Goal: Task Accomplishment & Management: Use online tool/utility

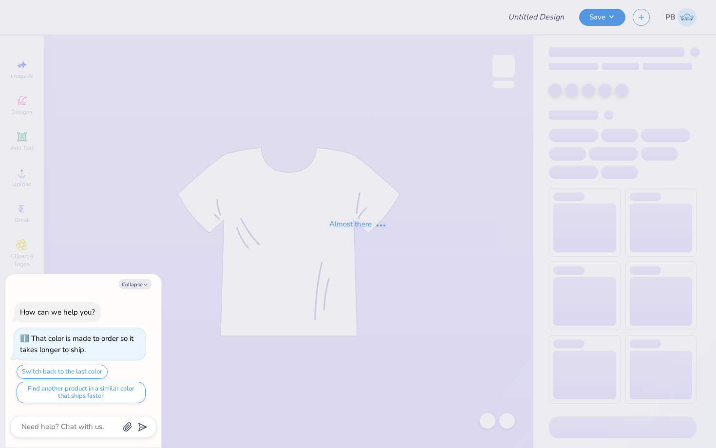
type textarea "x"
type input "exec merch"
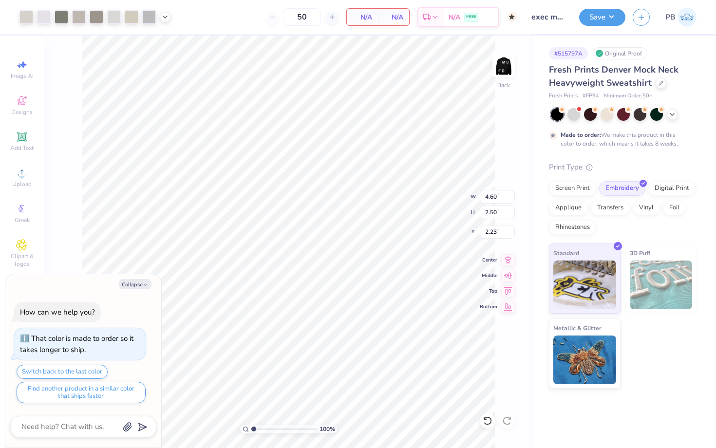
type textarea "x"
type input "3.63"
type input "1.97"
type textarea "x"
type input "3.00"
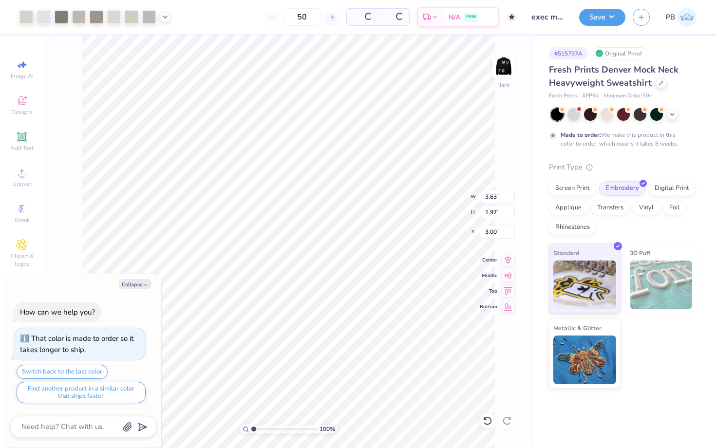
type textarea "x"
type input "8.13"
type input "5.24"
type input "14.26"
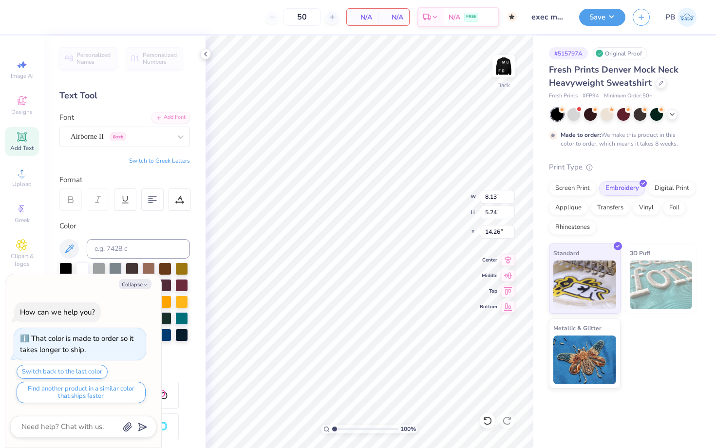
type textarea "x"
type input "7.14"
type input "4.60"
type textarea "x"
type input "14.90"
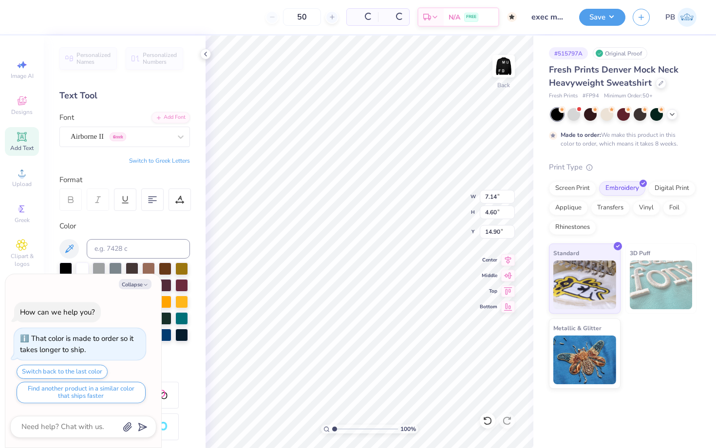
type textarea "x"
type input "3.63"
type input "1.97"
type input "3.00"
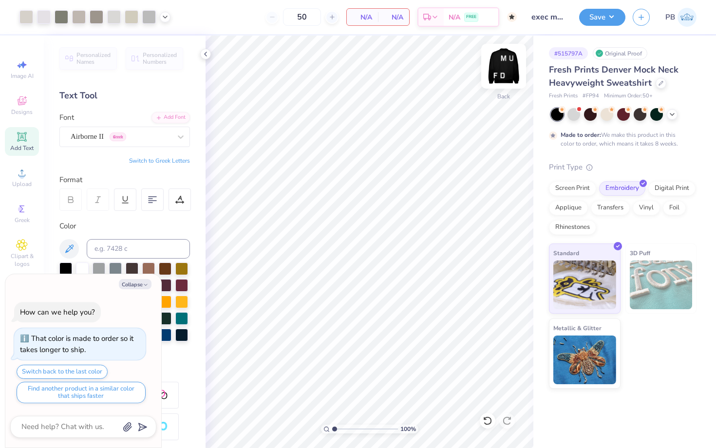
click at [503, 67] on img at bounding box center [503, 66] width 39 height 39
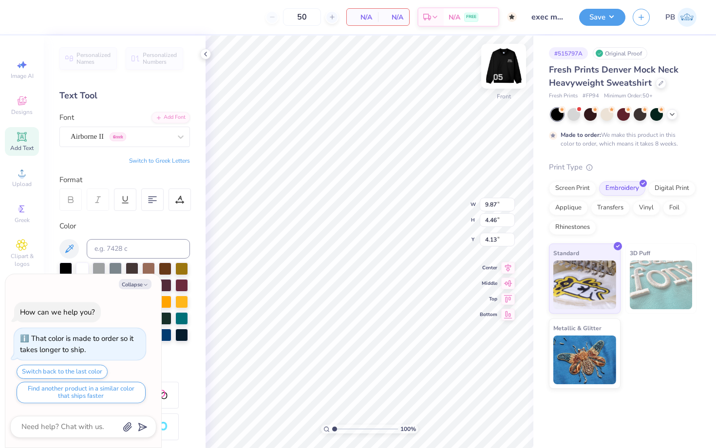
type textarea "x"
type input "9.63"
type input "4.35"
type textarea "x"
type input "8.79"
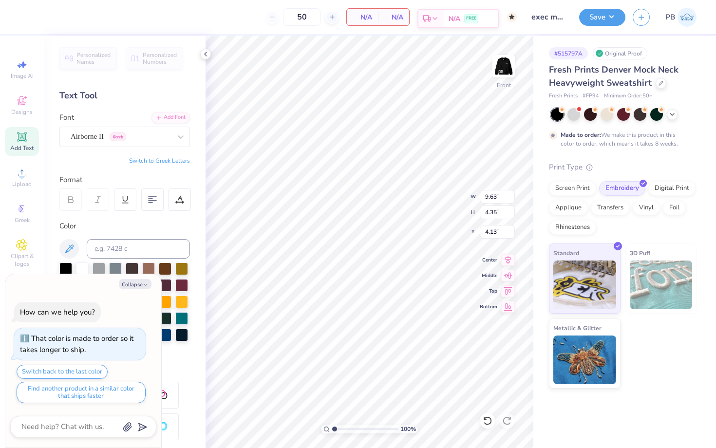
type input "3.97"
type textarea "x"
type input "3.00"
type textarea "x"
type input "7.80"
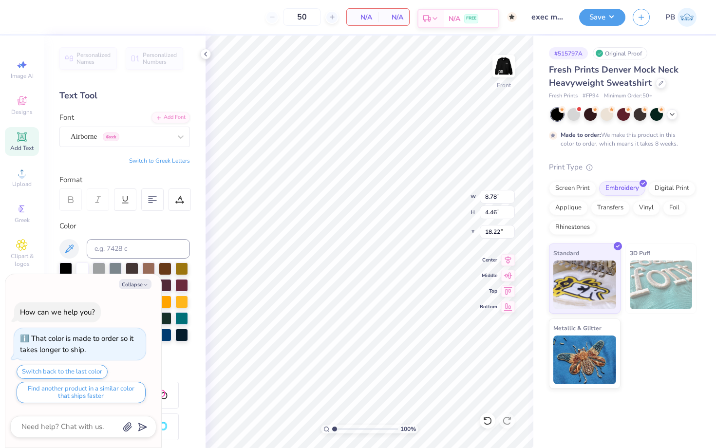
type input "3.97"
type textarea "x"
type input "18.14"
type textarea "x"
type input "18.08"
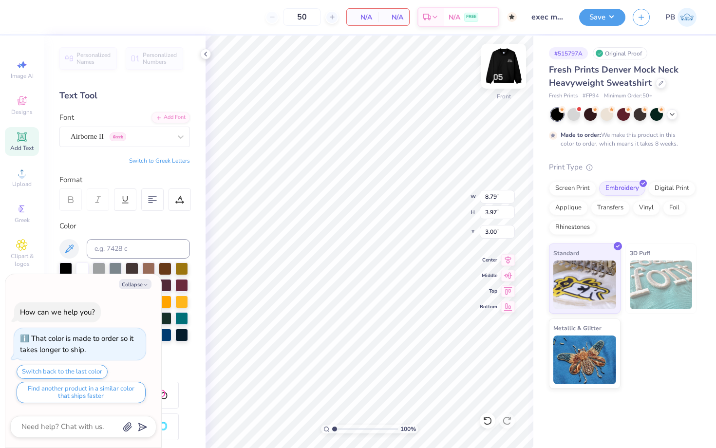
click at [507, 58] on img at bounding box center [503, 66] width 39 height 39
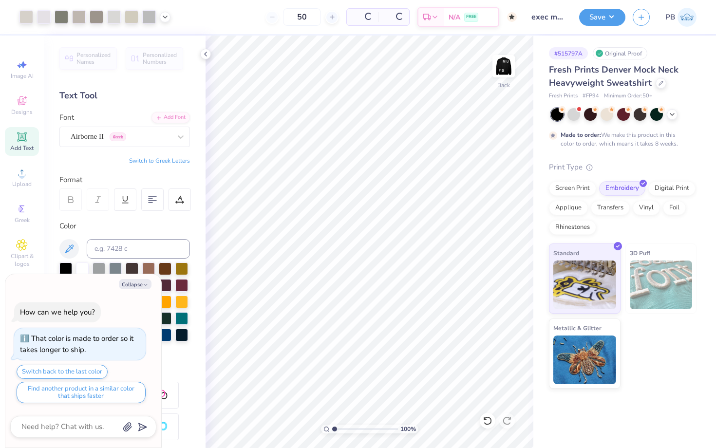
click at [507, 58] on img at bounding box center [503, 66] width 19 height 19
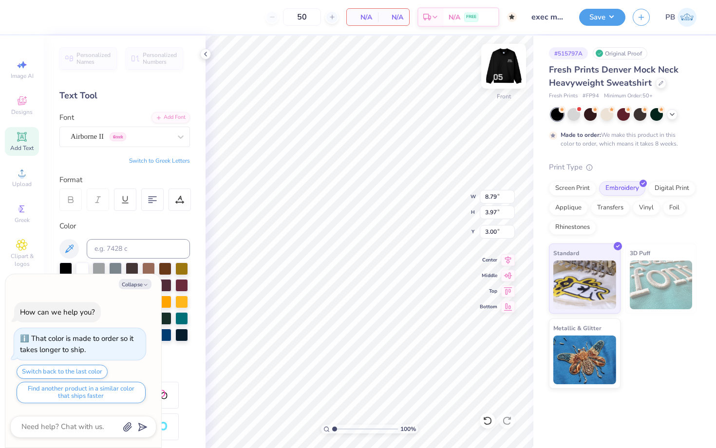
type textarea "x"
type textarea "MU"
type textarea "x"
type textarea "M U"
type textarea "x"
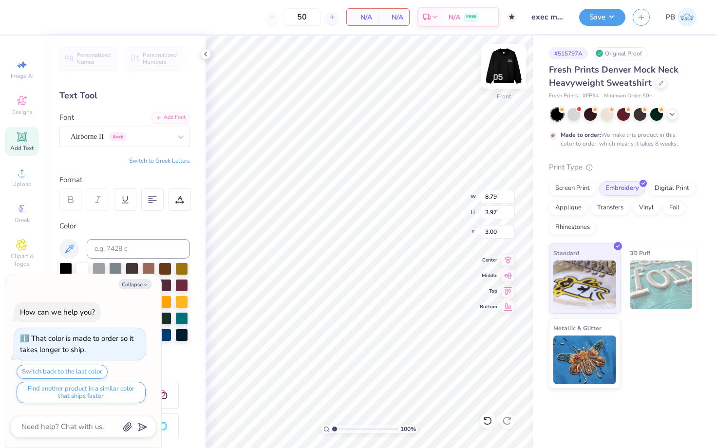
type textarea "MU"
type textarea "x"
type textarea "fd"
type textarea "x"
type input "18.67"
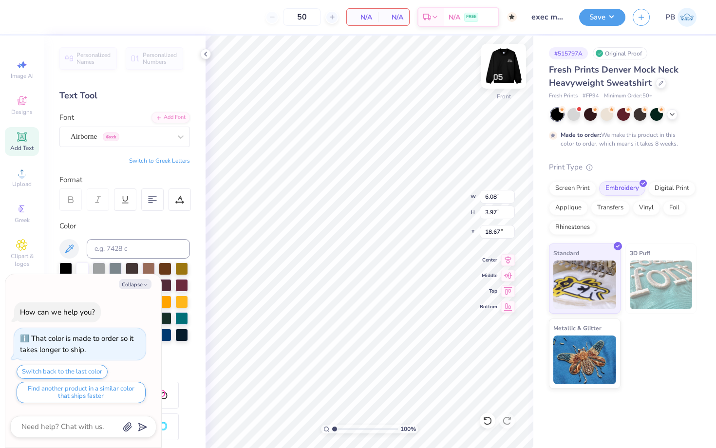
type textarea "x"
type input "18.47"
click at [500, 72] on img at bounding box center [503, 66] width 39 height 39
type textarea "x"
type input "14.32"
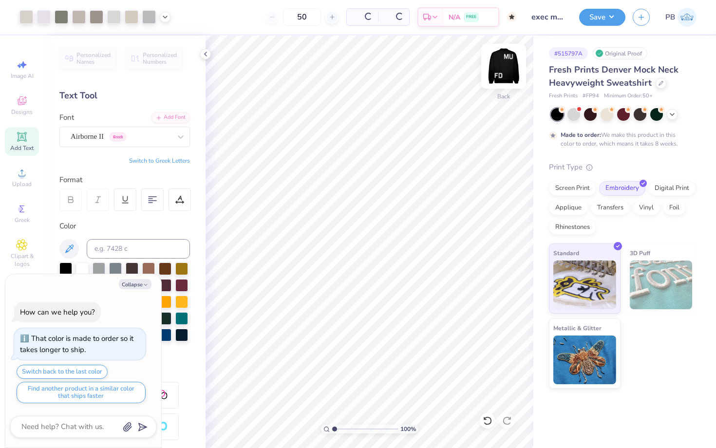
click at [503, 72] on img at bounding box center [503, 66] width 39 height 39
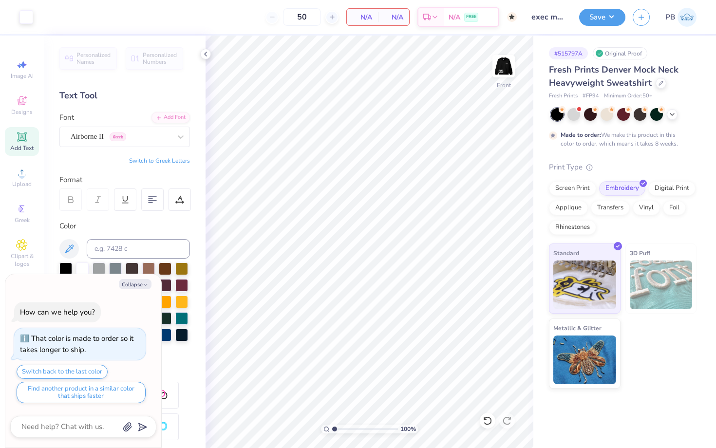
click at [503, 72] on img at bounding box center [503, 66] width 19 height 19
click at [591, 16] on button "Save" at bounding box center [602, 15] width 46 height 17
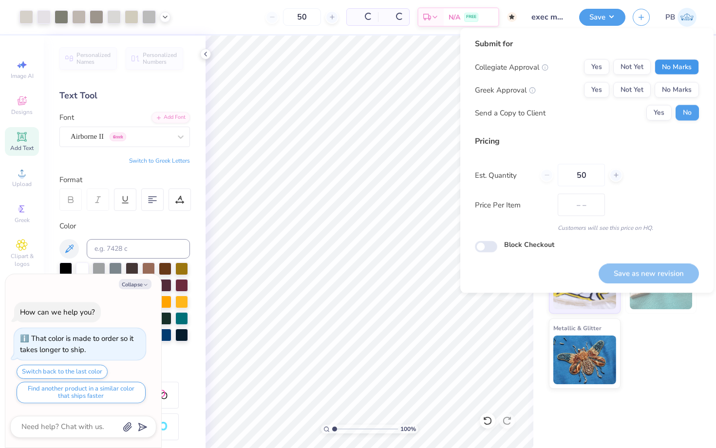
click at [684, 63] on button "No Marks" at bounding box center [677, 67] width 44 height 16
click at [685, 83] on button "No Marks" at bounding box center [677, 90] width 44 height 16
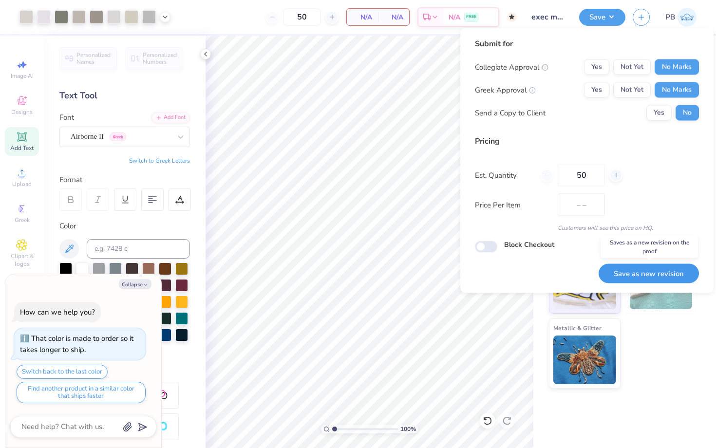
click at [635, 268] on button "Save as new revision" at bounding box center [649, 274] width 100 height 20
type textarea "x"
